Goal: Find specific page/section: Find specific page/section

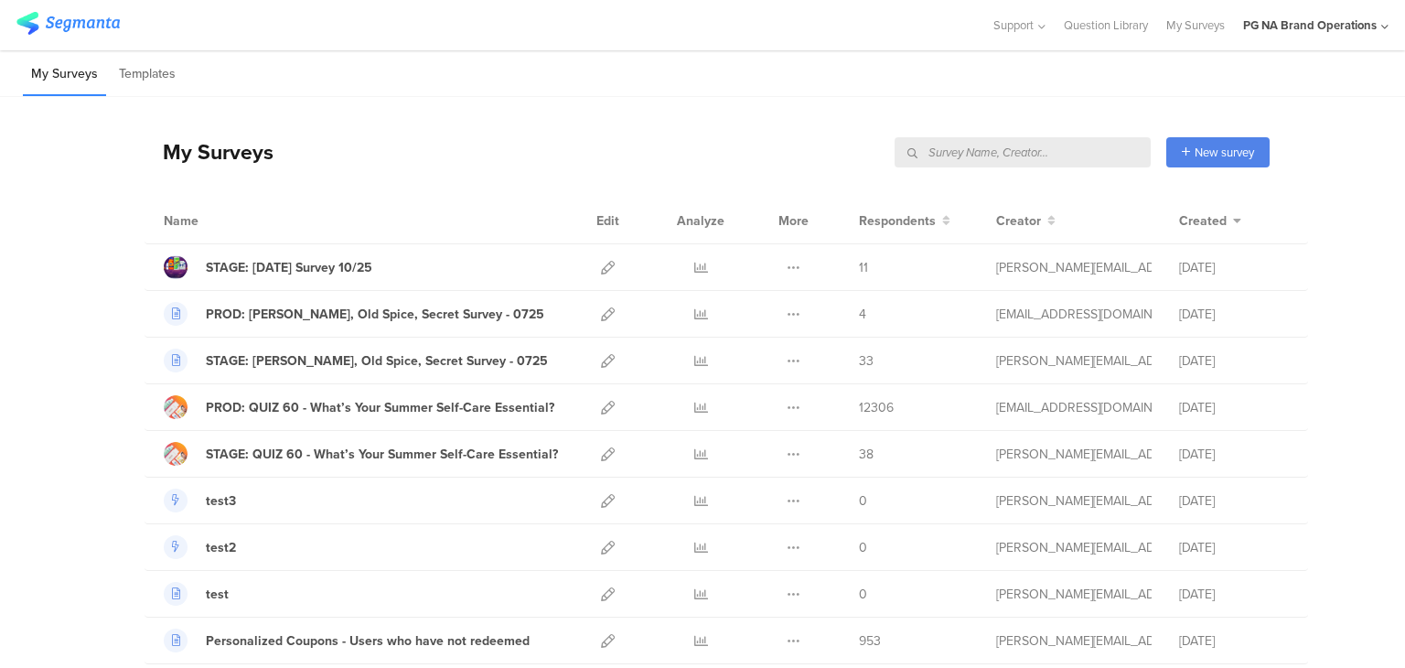
click at [1049, 149] on input "text" at bounding box center [1023, 152] width 256 height 30
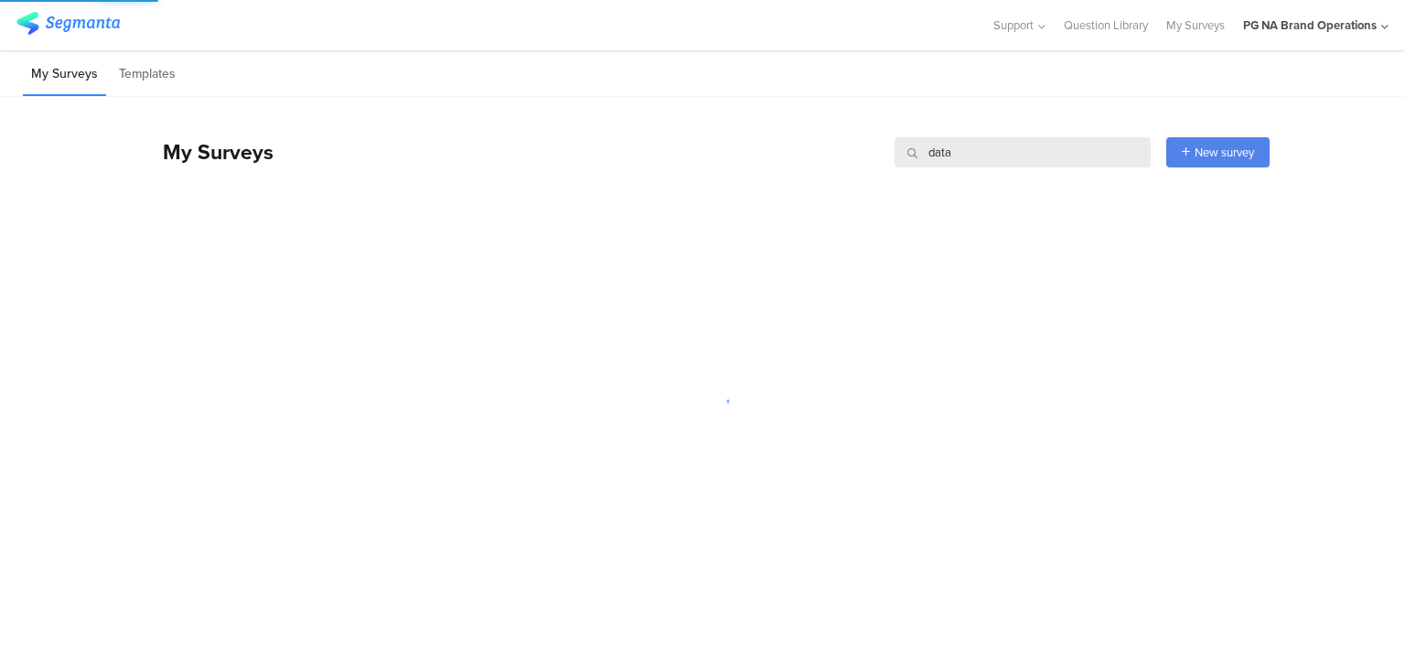
click at [700, 151] on div "My Surveys data data New survey Start from scratch Choose from templates" at bounding box center [707, 151] width 1125 height 73
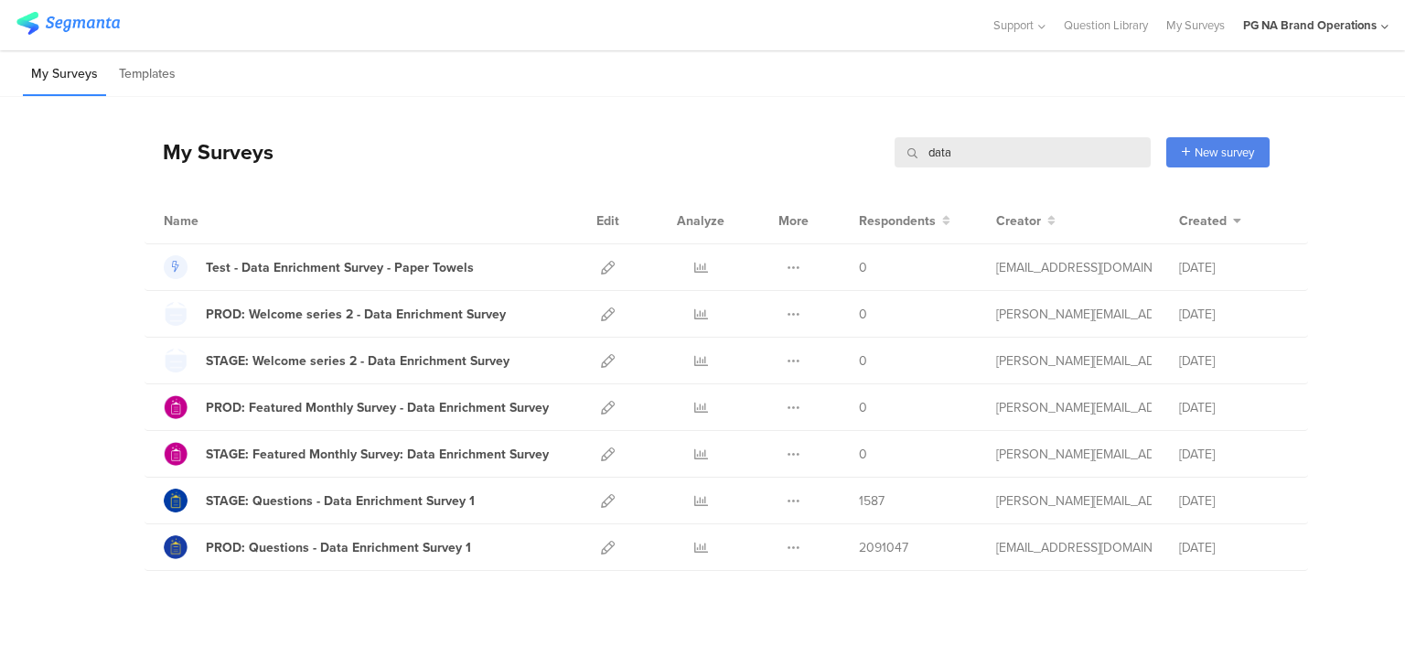
click at [941, 146] on input "data" at bounding box center [1023, 152] width 256 height 30
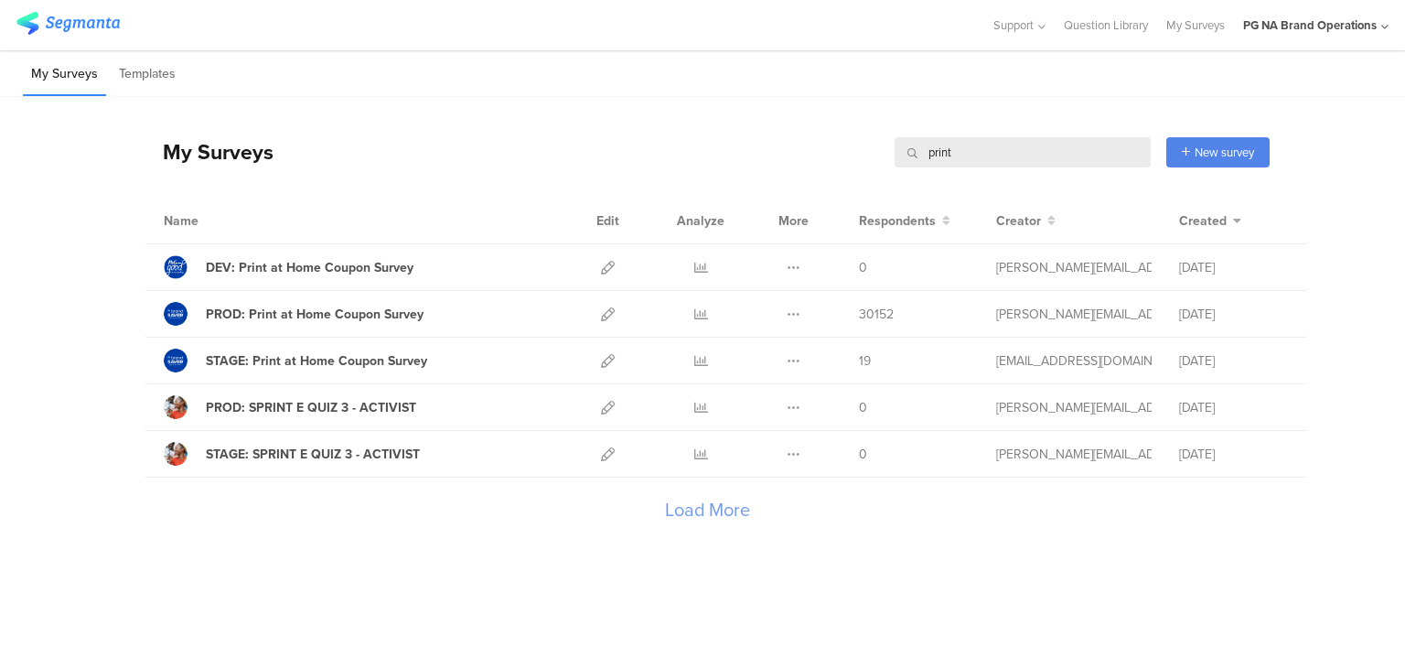
click at [938, 162] on input "print" at bounding box center [1023, 152] width 256 height 30
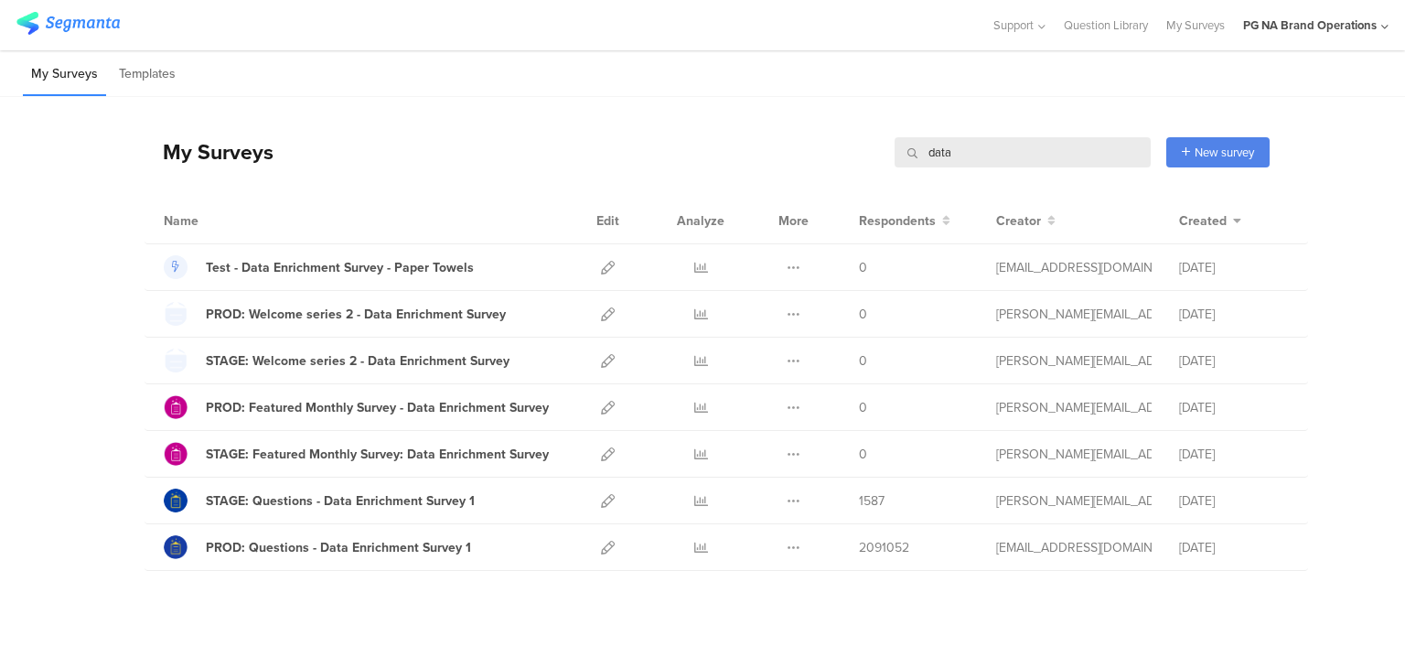
scroll to position [20, 0]
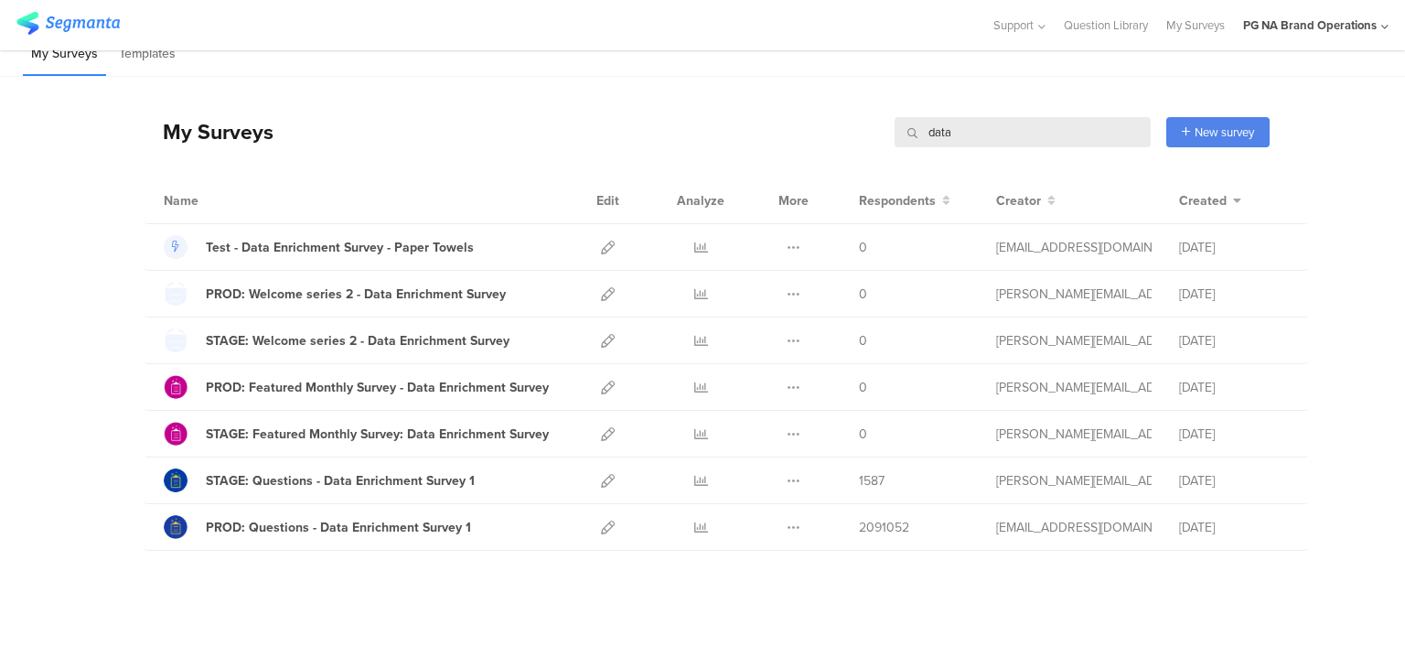
click at [946, 135] on input "data" at bounding box center [1023, 132] width 256 height 30
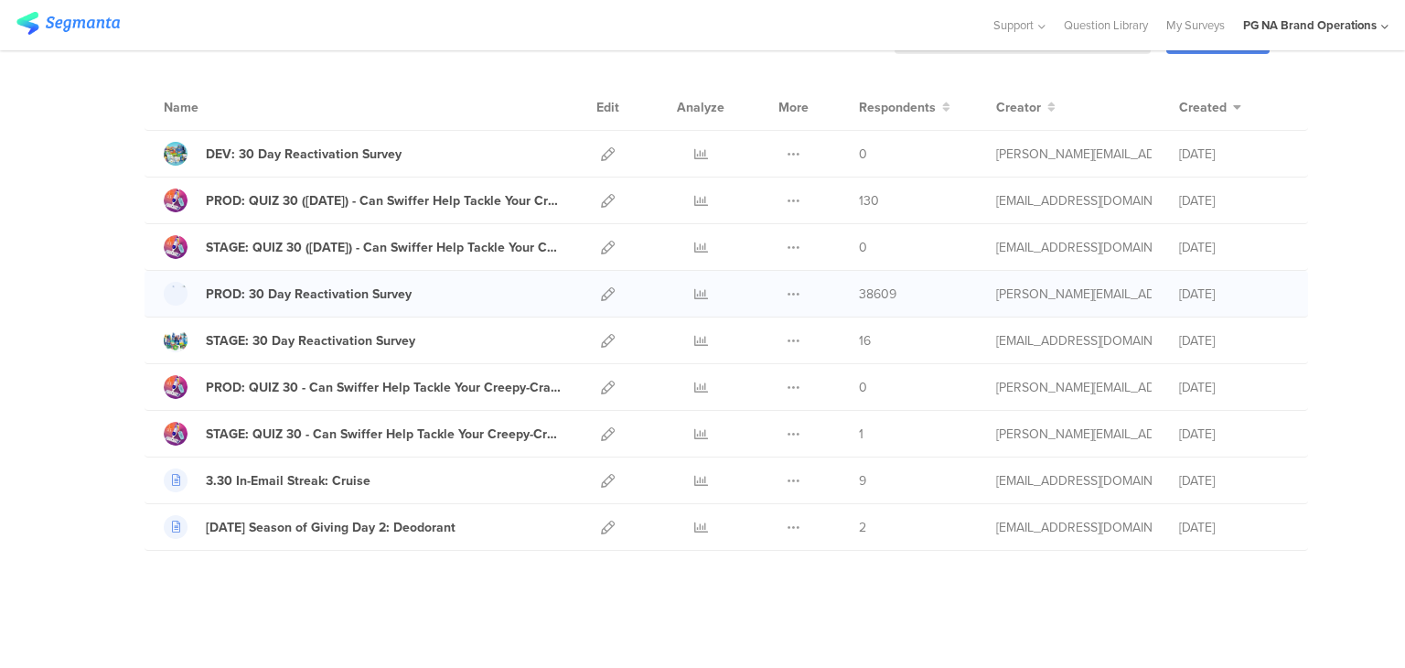
scroll to position [0, 0]
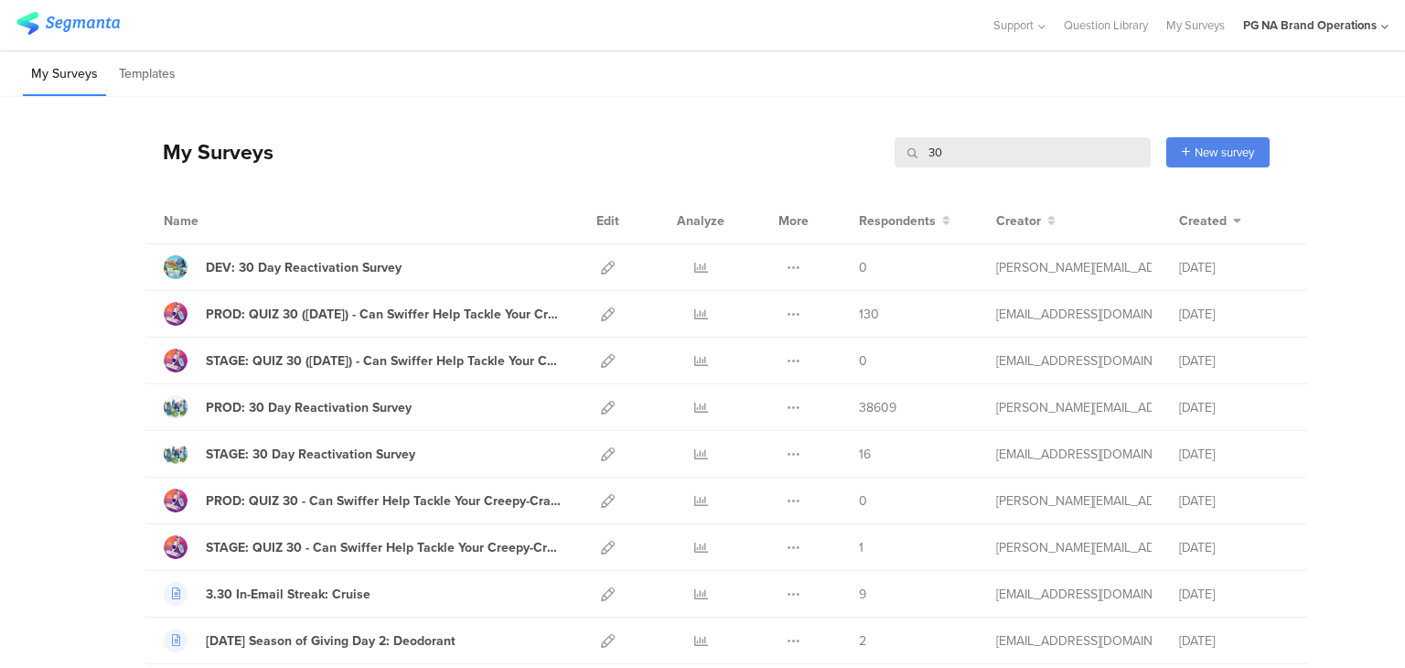
click at [928, 151] on input "30" at bounding box center [1023, 152] width 256 height 30
type input "complete"
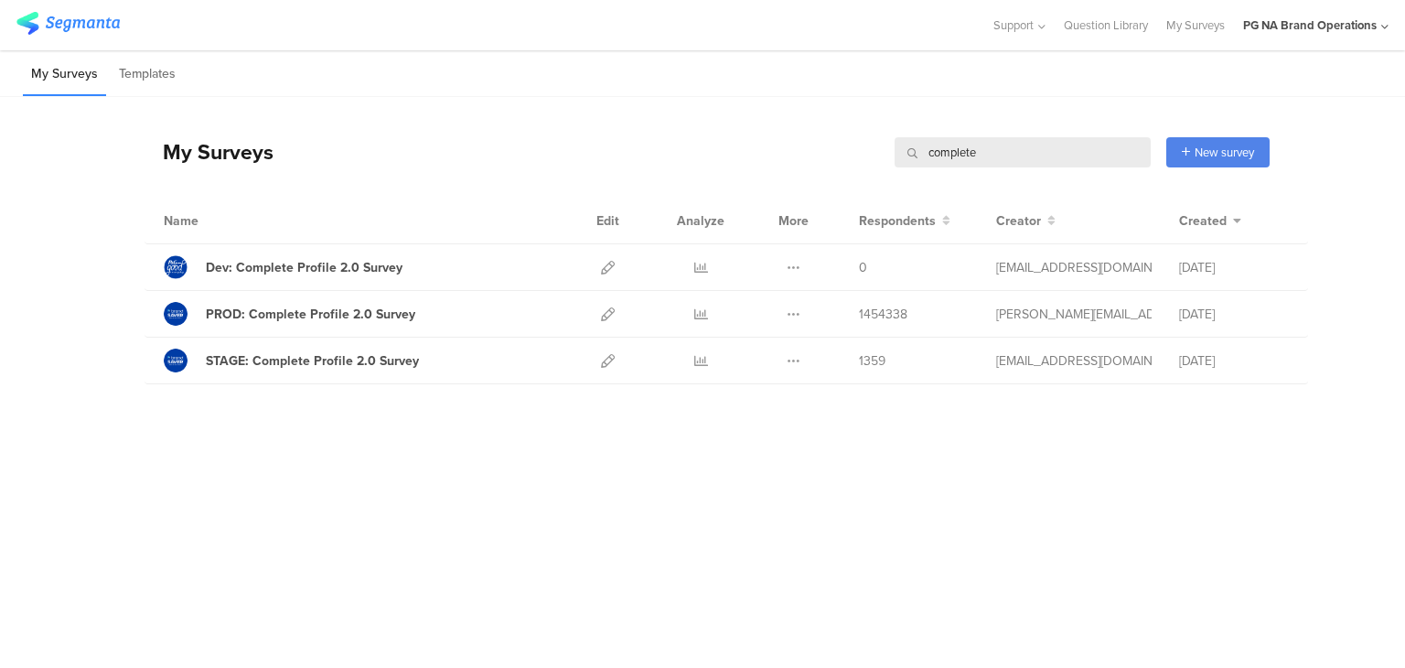
click at [952, 155] on input "complete" at bounding box center [1023, 152] width 256 height 30
